Goal: Complete application form

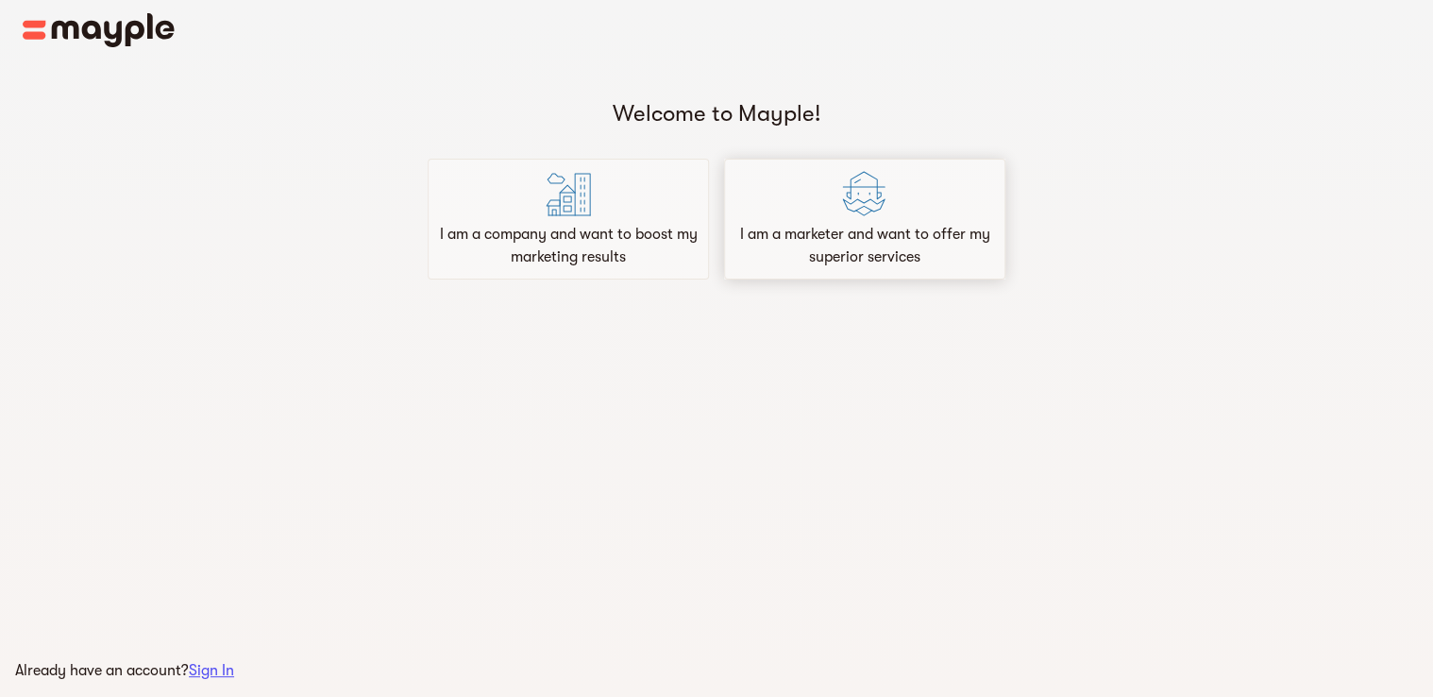
click at [838, 224] on p "I am a marketer and want to offer my superior services" at bounding box center [864, 245] width 264 height 45
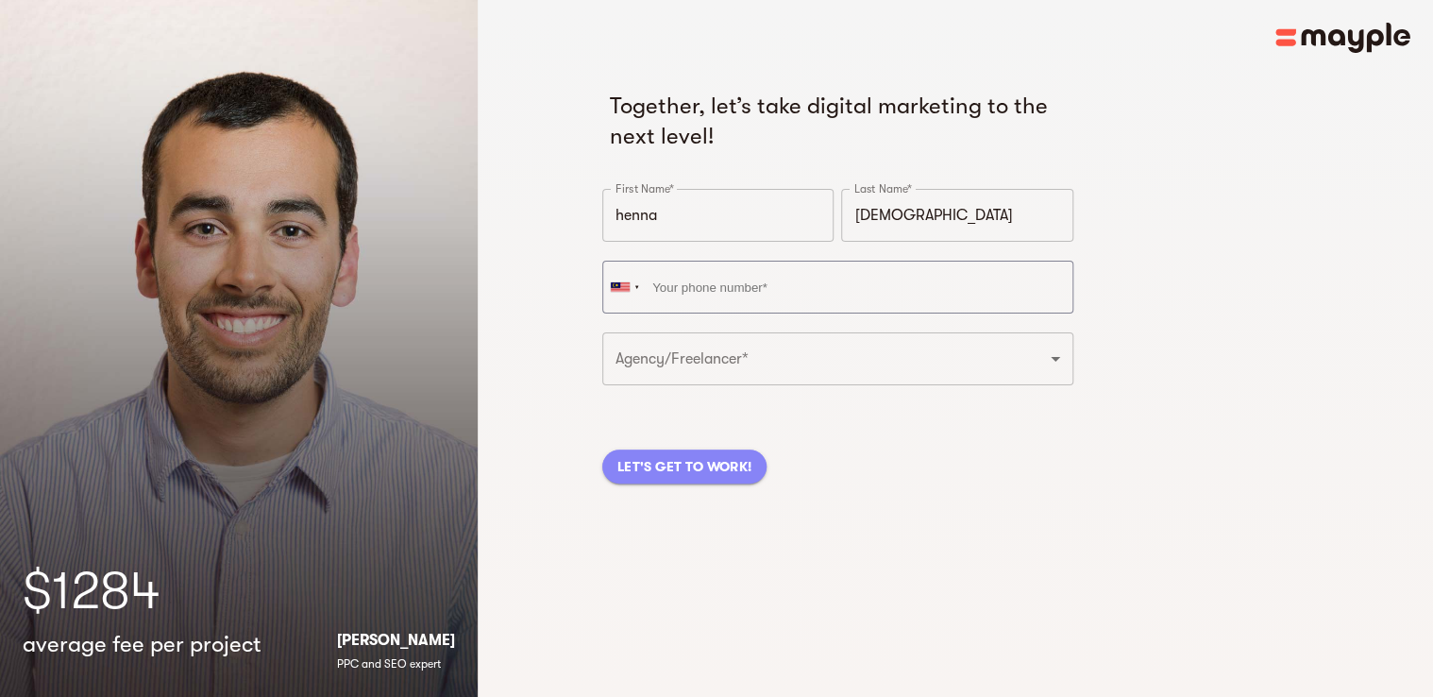
click at [714, 461] on span "LET'S GET TO WORK!" at bounding box center [684, 466] width 134 height 23
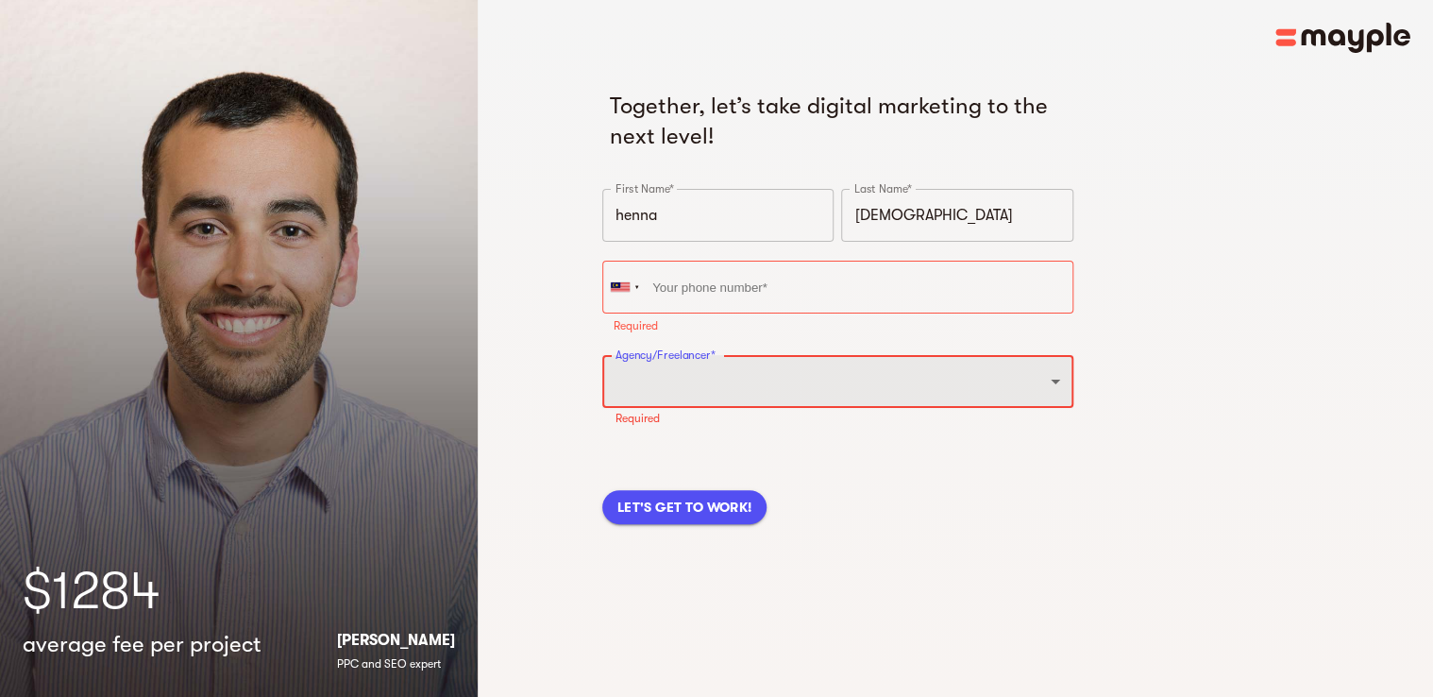
click at [727, 392] on select "Freelancer Digital Agency" at bounding box center [837, 381] width 471 height 53
select select "DIGITAL_AGENCY"
click at [602, 355] on select "Freelancer Digital Agency" at bounding box center [837, 381] width 471 height 53
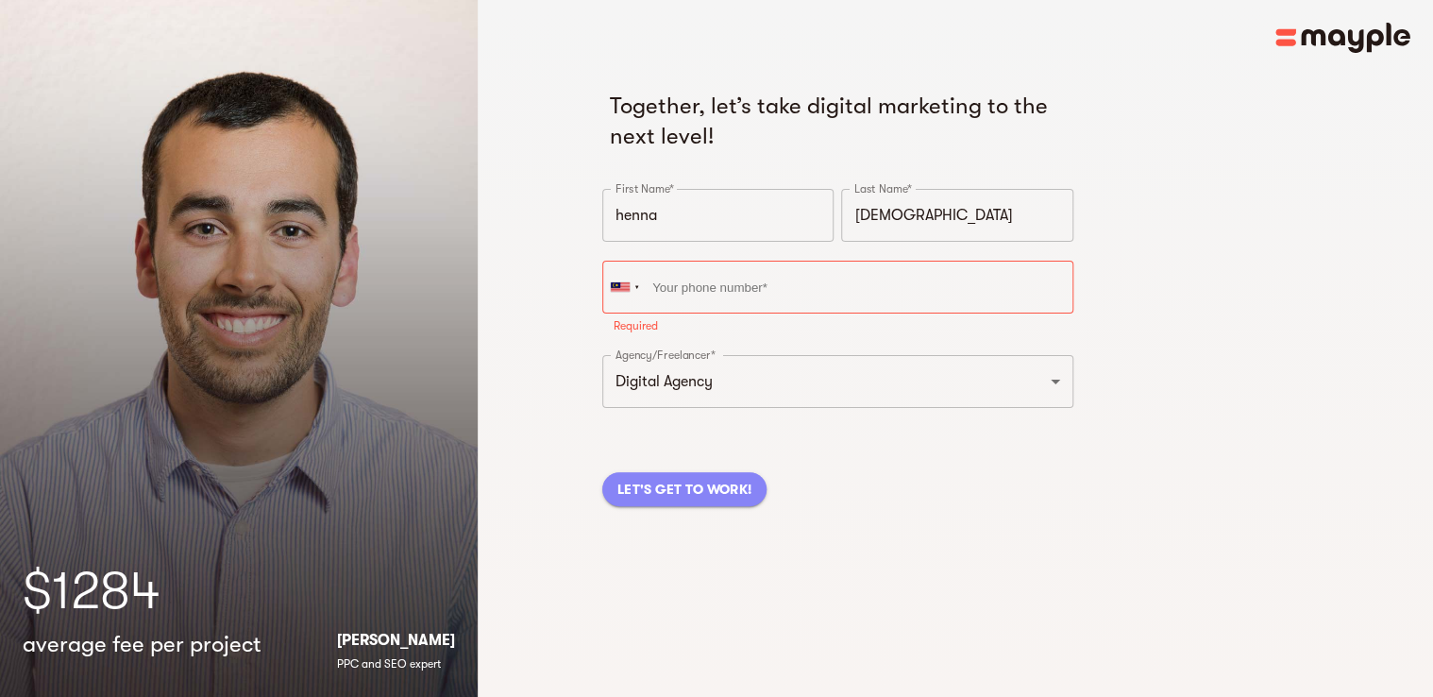
click at [714, 495] on span "LET'S GET TO WORK!" at bounding box center [684, 489] width 134 height 23
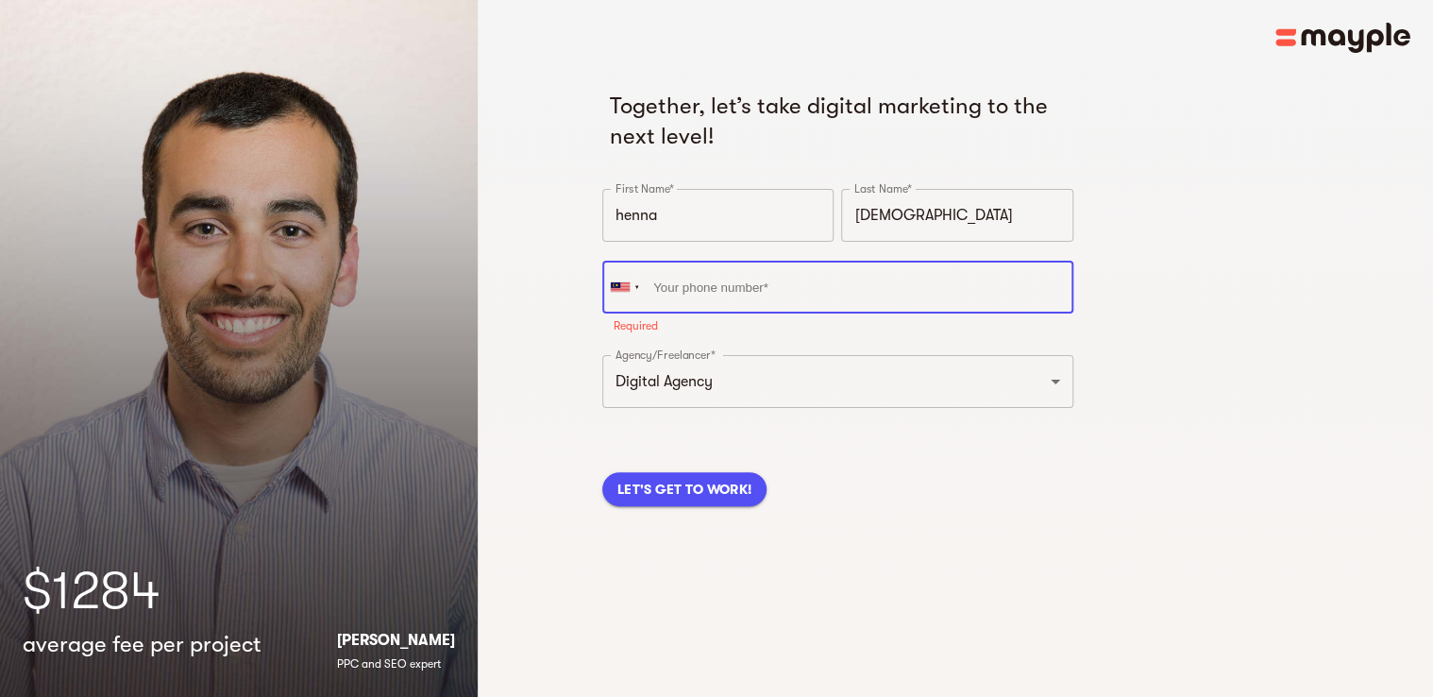
click at [682, 297] on input "tel" at bounding box center [837, 286] width 471 height 53
type input "-"
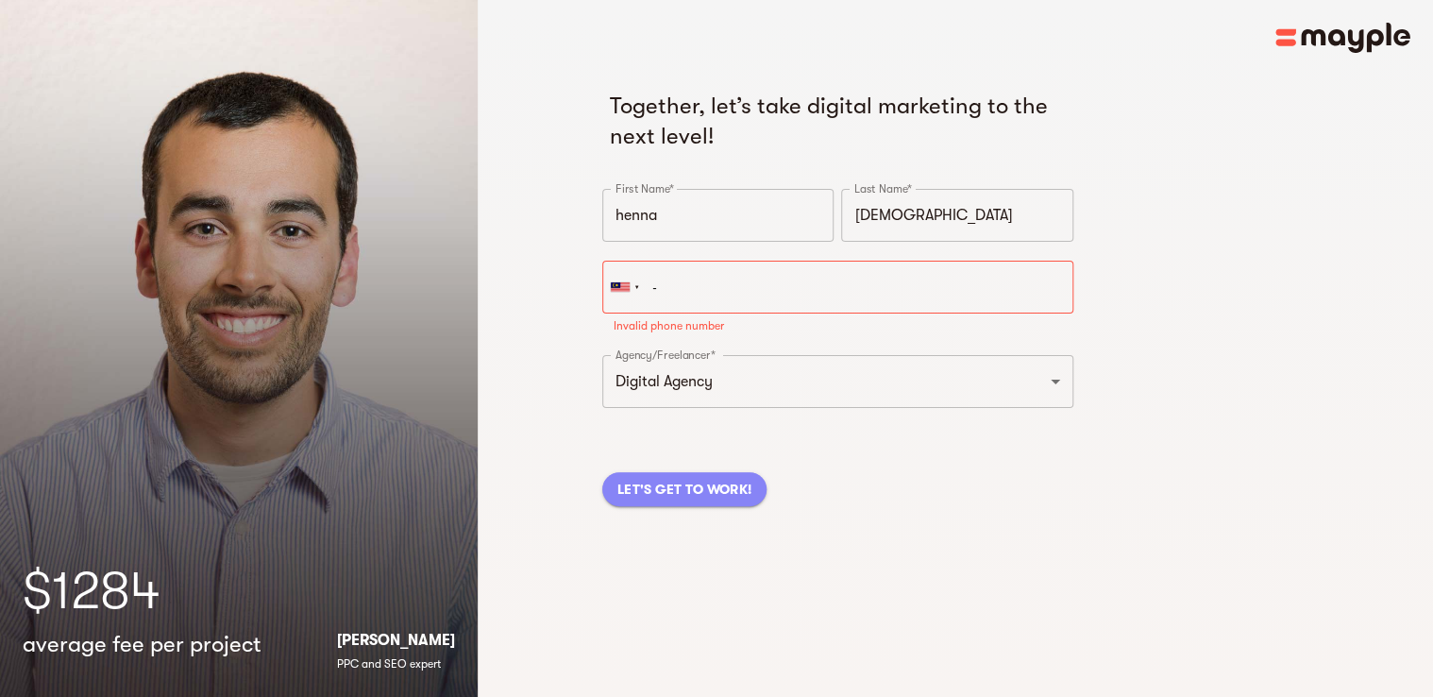
click at [675, 481] on span "LET'S GET TO WORK!" at bounding box center [684, 489] width 134 height 23
